Goal: Task Accomplishment & Management: Manage account settings

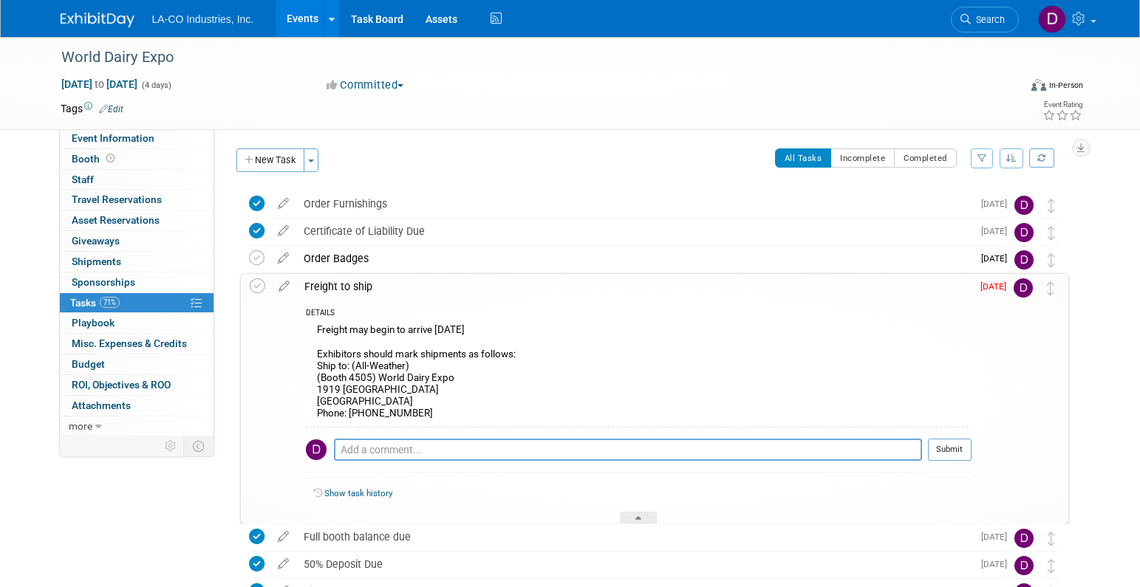
click at [362, 285] on div "Freight to ship" at bounding box center [634, 286] width 675 height 25
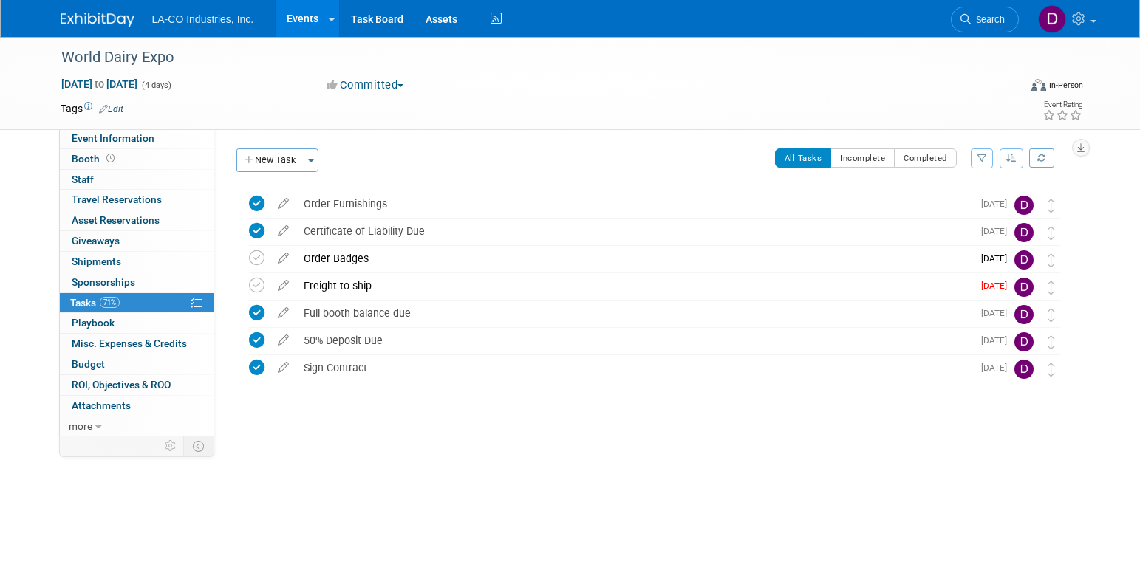
click at [362, 285] on div "Freight to ship" at bounding box center [634, 285] width 676 height 25
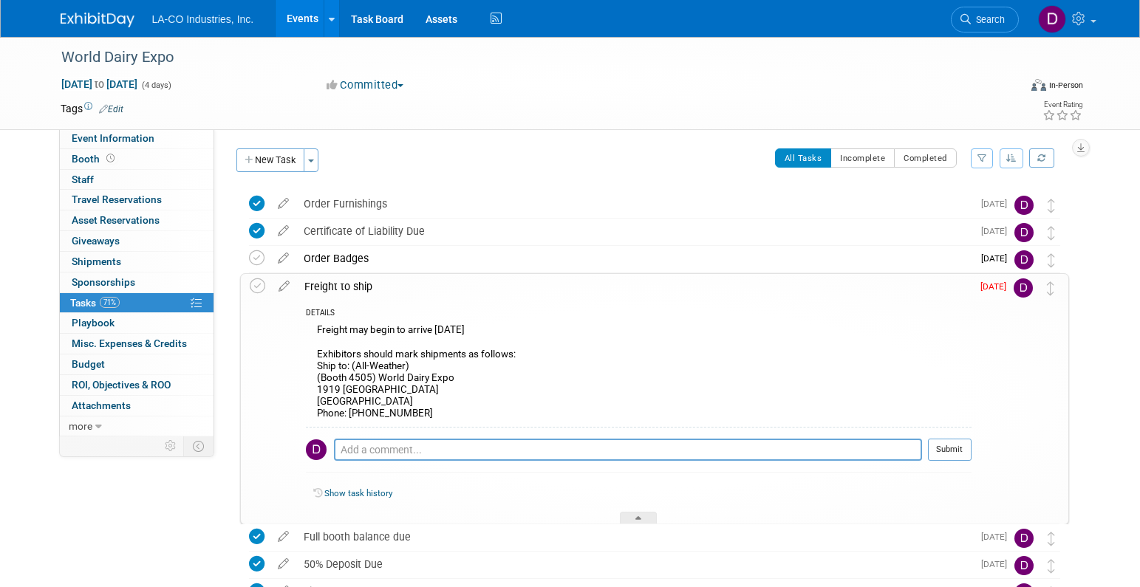
click at [438, 328] on div "Freight may begin to arrive [DATE] Exhibitors should mark shipments as follows:…" at bounding box center [639, 374] width 666 height 106
click at [454, 328] on div "Freight may begin to arrive [DATE] Exhibitors should mark shipments as follows:…" at bounding box center [639, 374] width 666 height 106
click at [280, 283] on icon at bounding box center [284, 283] width 26 height 18
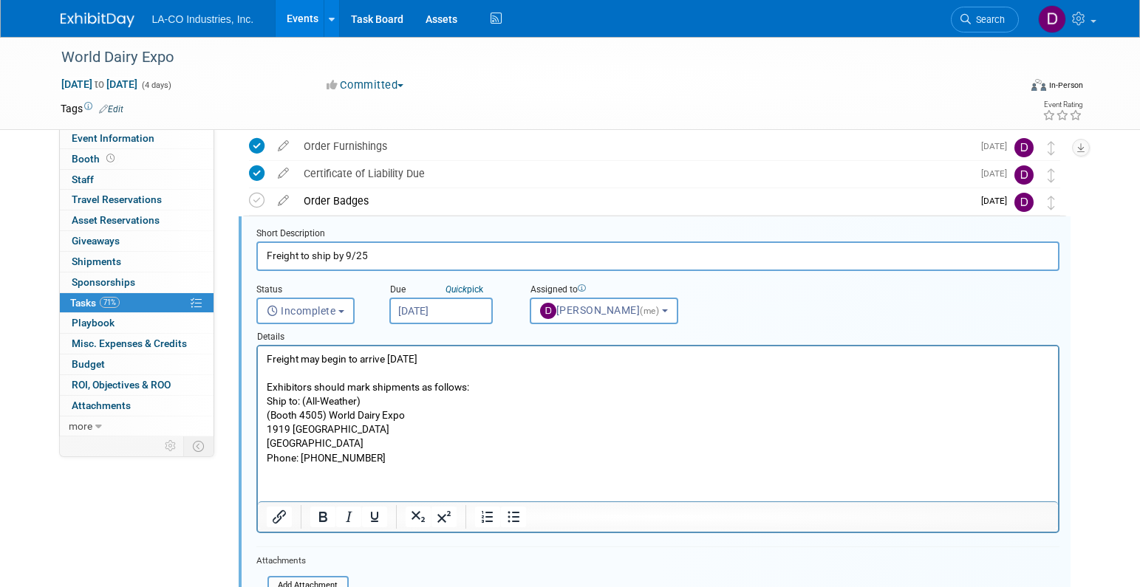
type input "Freight to ship by 9/25"
drag, startPoint x: 295, startPoint y: 375, endPoint x: 304, endPoint y: 376, distance: 8.9
click at [295, 375] on p "Freight may begin to arrive [DATE] Exhibitors should mark shipments as follows:…" at bounding box center [657, 408] width 783 height 113
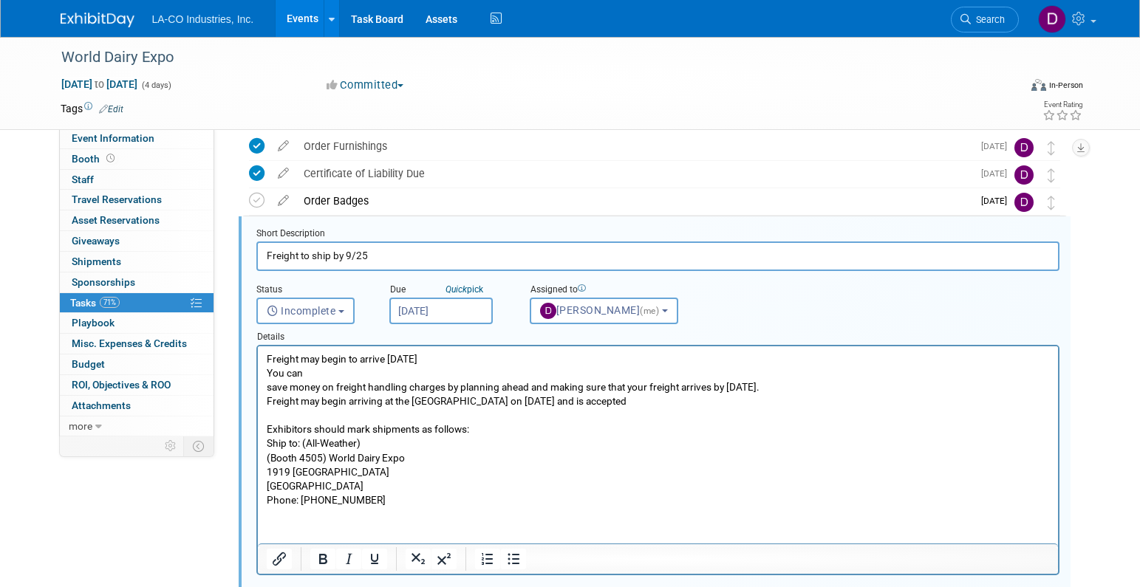
click at [332, 381] on p "save money on freight handling charges by planning ahead and making sure that y…" at bounding box center [657, 388] width 783 height 14
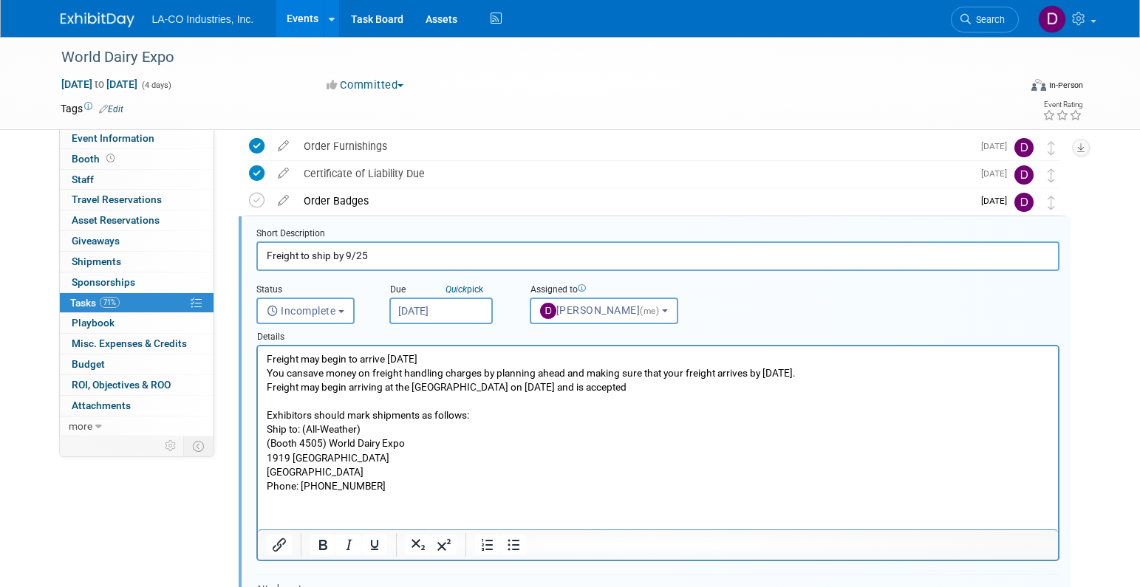
click at [641, 389] on p "Freight may begin arriving at the [GEOGRAPHIC_DATA] on [DATE] and is accepted" at bounding box center [657, 388] width 783 height 14
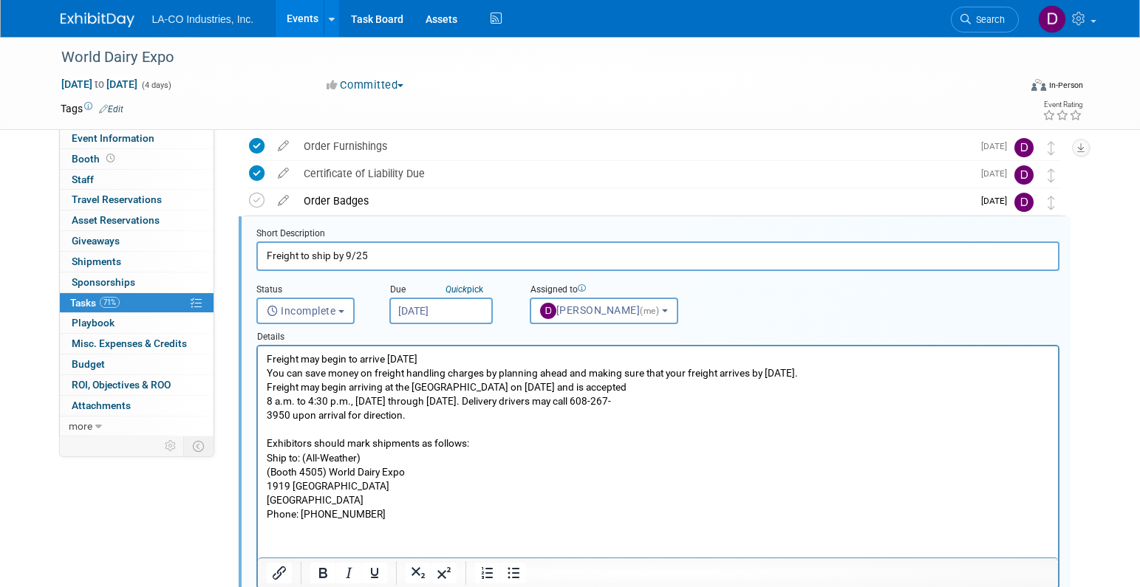
click at [613, 386] on p "Freight may begin arriving at the [GEOGRAPHIC_DATA] on [DATE] and is accepted" at bounding box center [657, 388] width 783 height 14
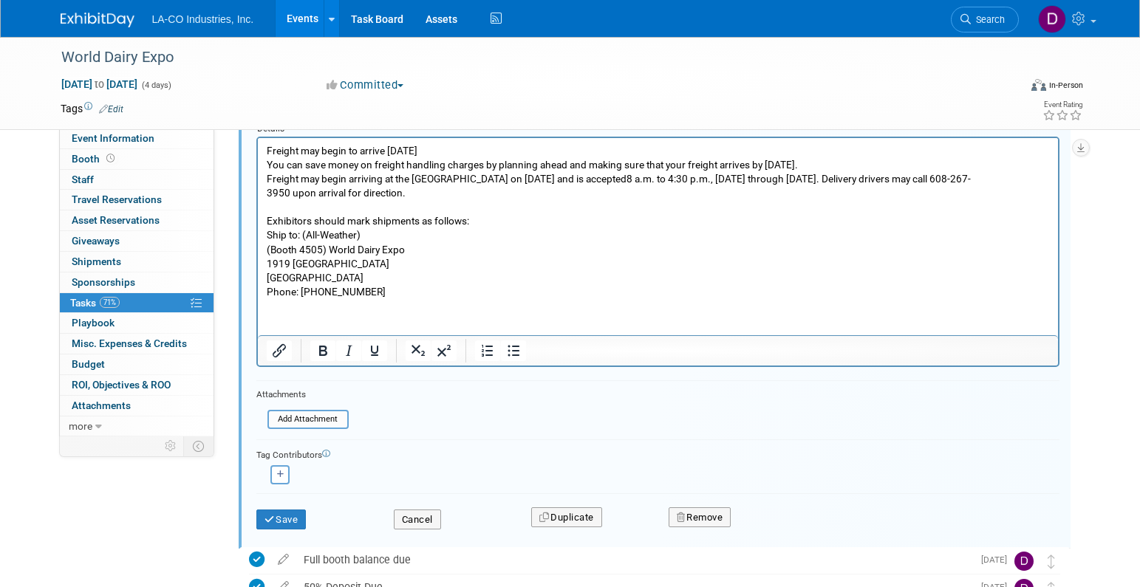
scroll to position [364, 0]
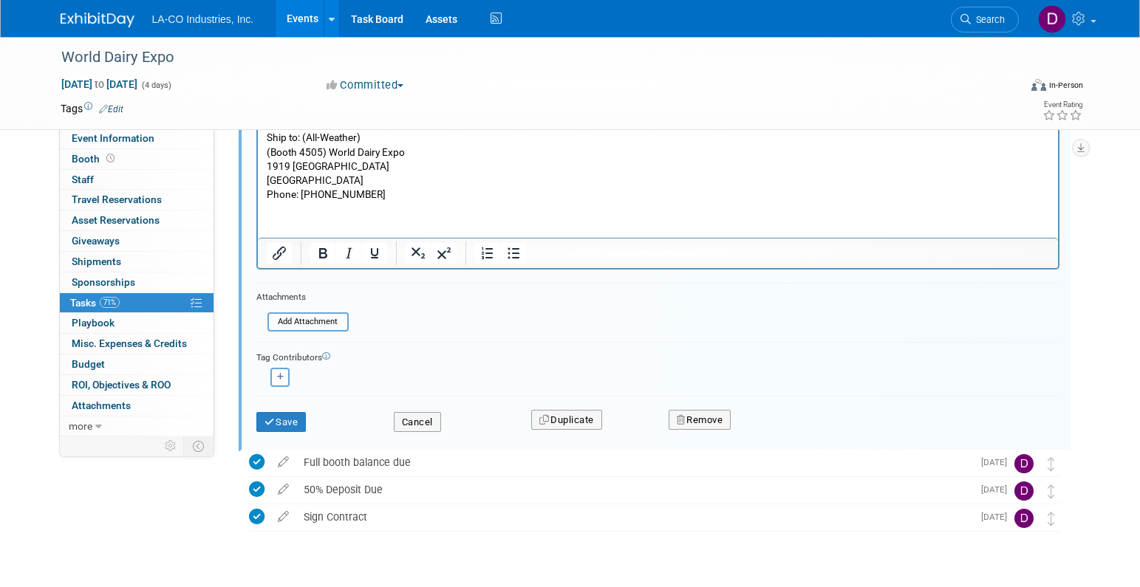
drag, startPoint x: 294, startPoint y: 426, endPoint x: 368, endPoint y: 426, distance: 73.9
click at [294, 426] on button "Save" at bounding box center [281, 422] width 50 height 21
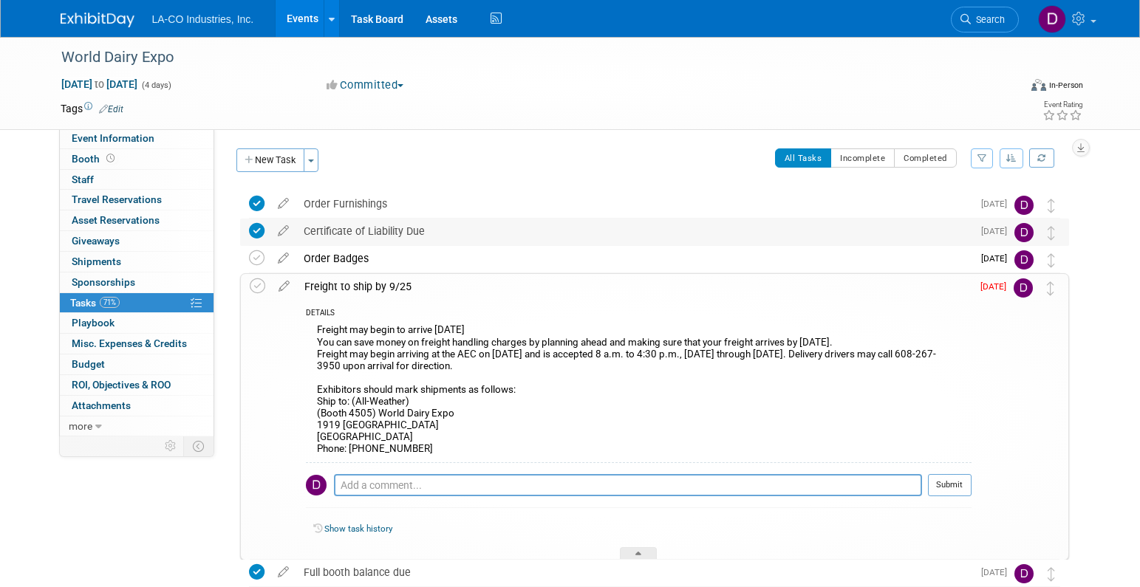
scroll to position [0, 0]
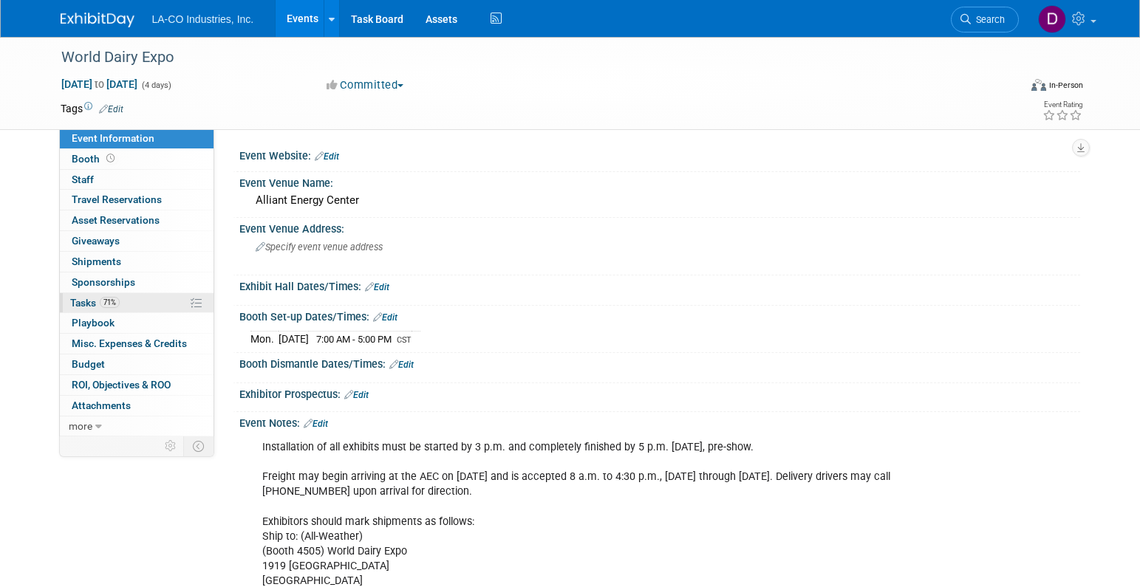
click at [144, 295] on link "71% Tasks 71%" at bounding box center [137, 303] width 154 height 20
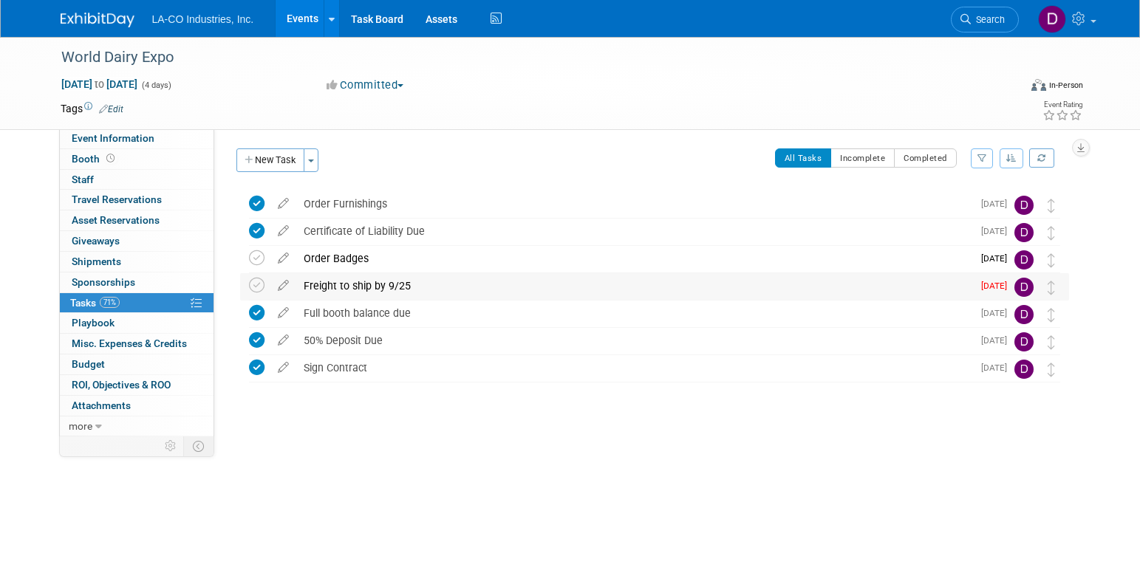
click at [452, 282] on div "Freight to ship by 9/25" at bounding box center [634, 285] width 676 height 25
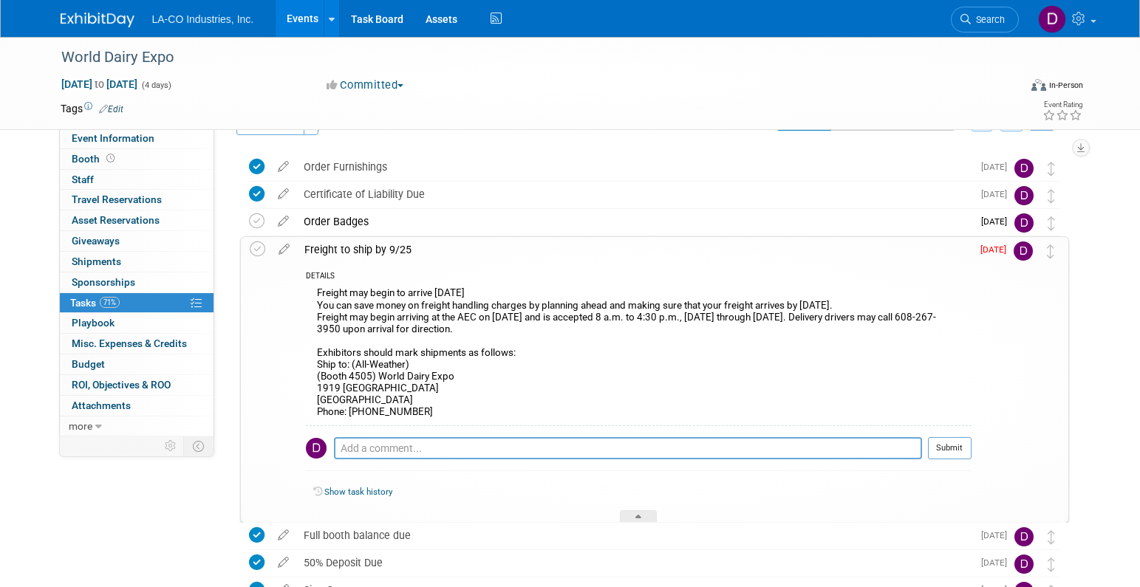
scroll to position [45, 0]
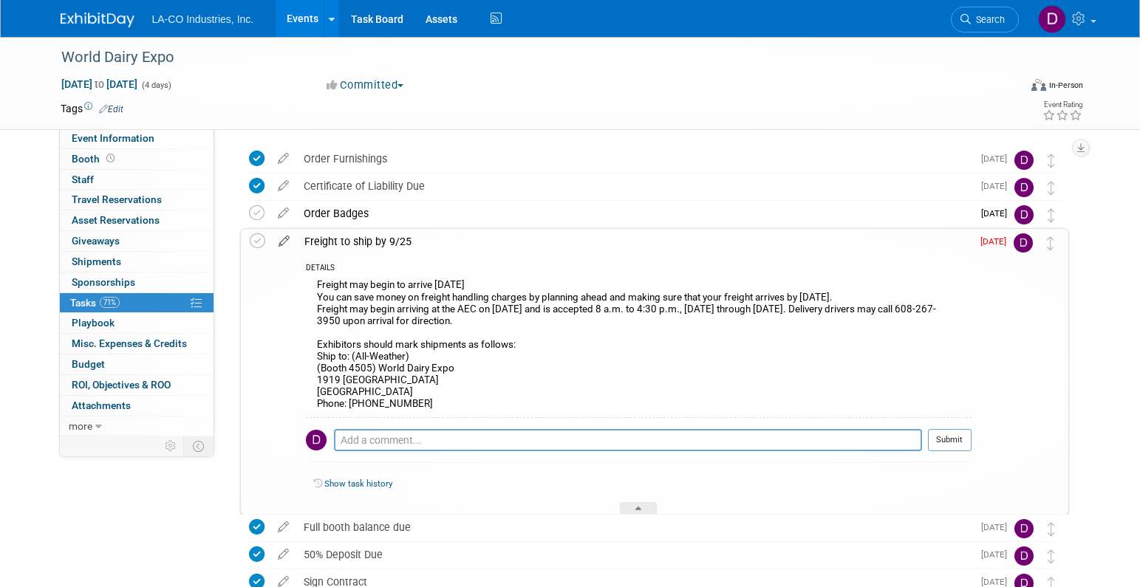
click at [284, 242] on icon at bounding box center [284, 238] width 26 height 18
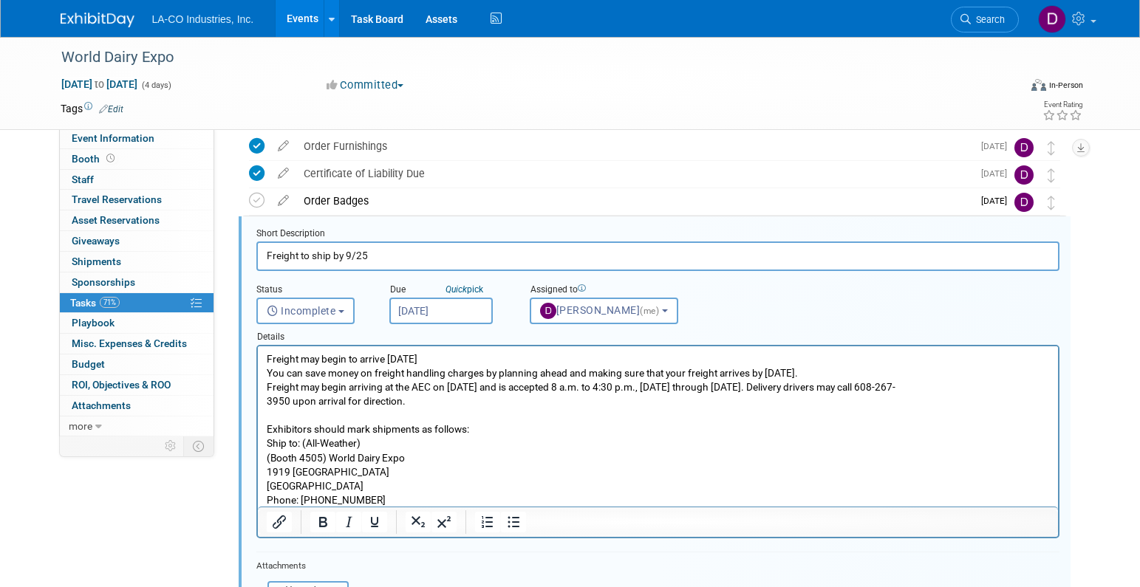
scroll to position [0, 0]
click at [448, 313] on input "[DATE]" at bounding box center [440, 311] width 103 height 27
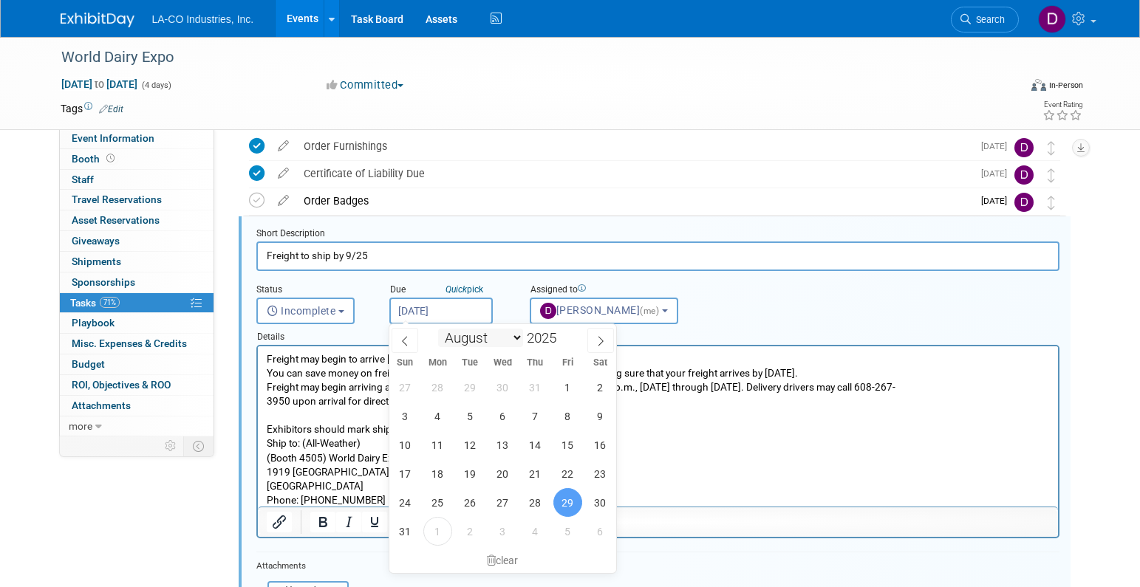
select select "8"
drag, startPoint x: 435, startPoint y: 445, endPoint x: 245, endPoint y: 119, distance: 377.1
click at [435, 445] on span "15" at bounding box center [437, 445] width 29 height 29
type input "Sep 15, 2025"
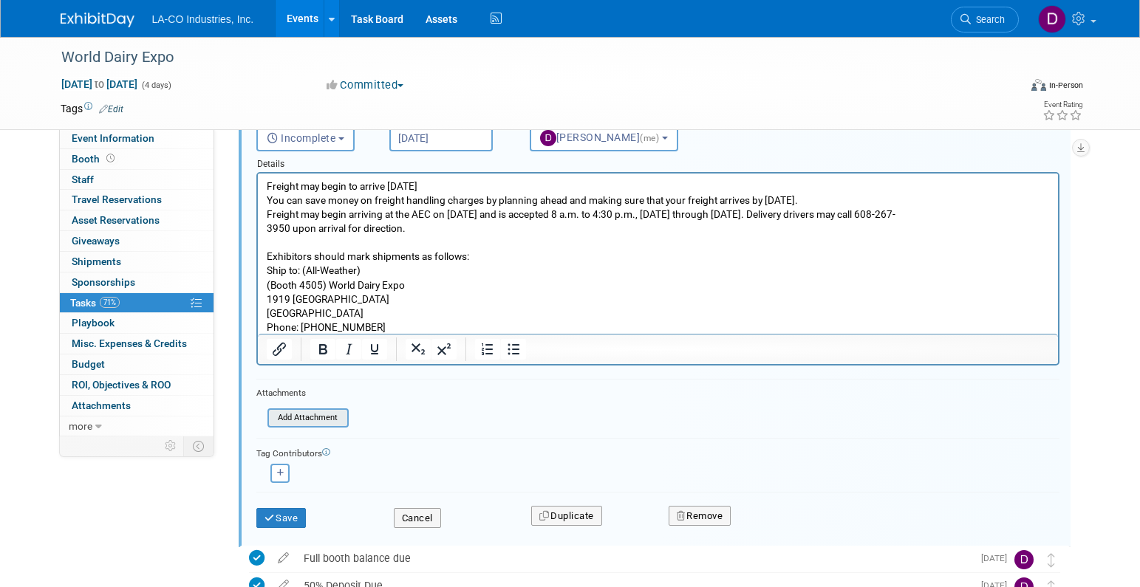
scroll to position [232, 0]
drag, startPoint x: 288, startPoint y: 514, endPoint x: 308, endPoint y: 502, distance: 22.8
click at [288, 514] on button "Save" at bounding box center [281, 517] width 50 height 21
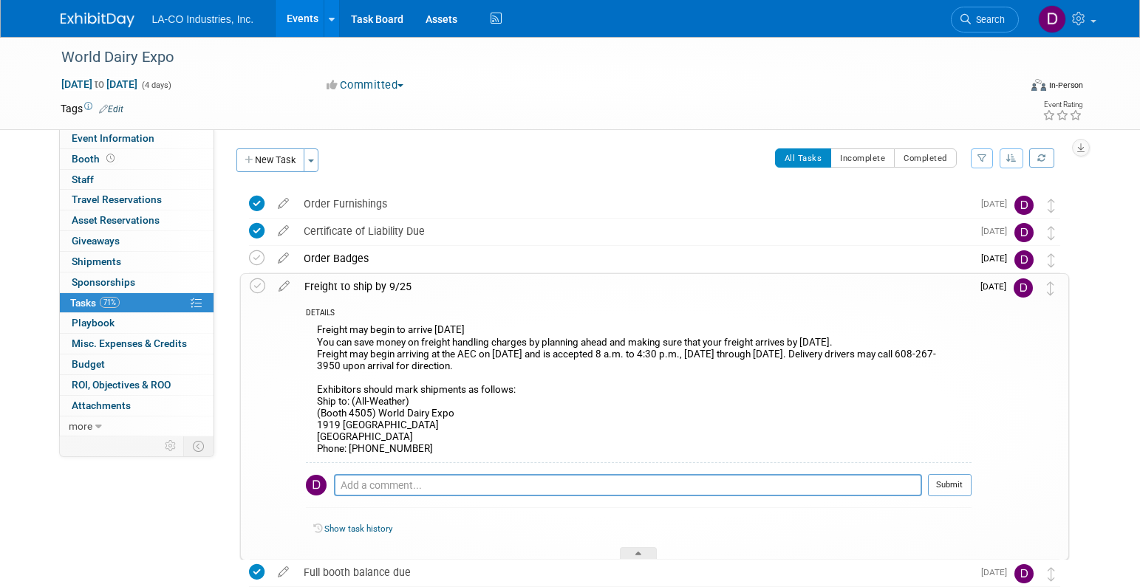
scroll to position [0, 0]
